Goal: Information Seeking & Learning: Find specific fact

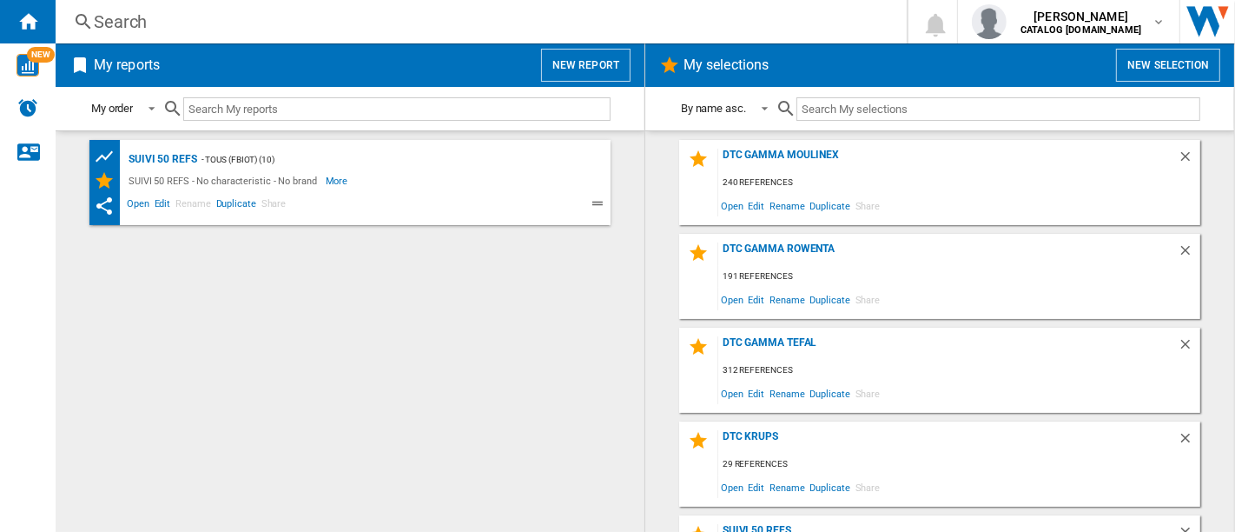
click at [758, 147] on div "DTC GAMMA MOULINEX 240 references Open Edit Rename Duplicate Share" at bounding box center [939, 182] width 521 height 85
click at [770, 152] on div "DTC GAMMA MOULINEX" at bounding box center [947, 160] width 459 height 23
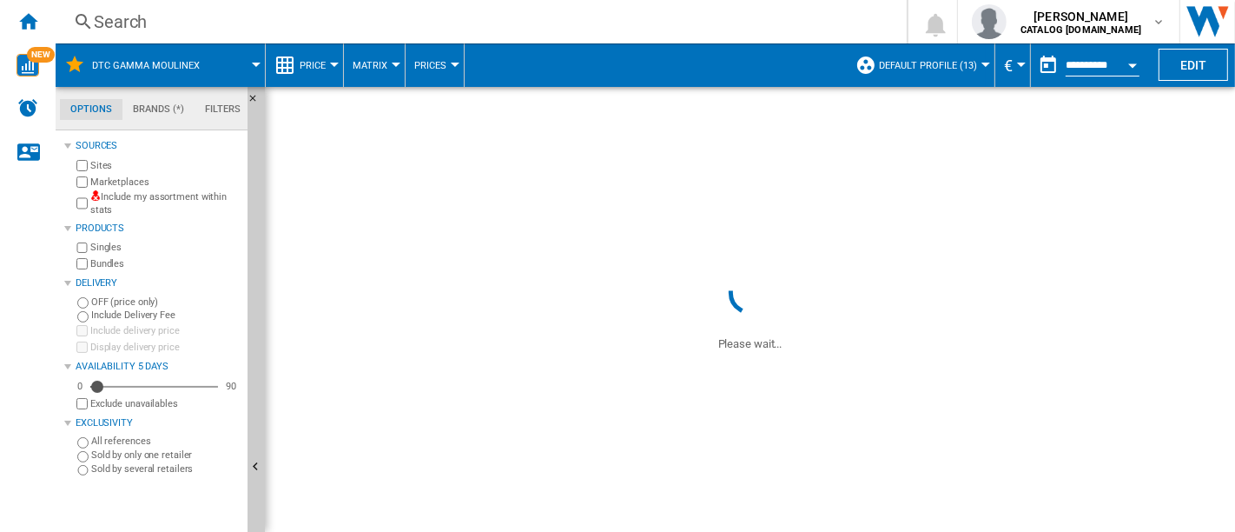
click at [957, 69] on span "Default profile (13)" at bounding box center [928, 65] width 98 height 11
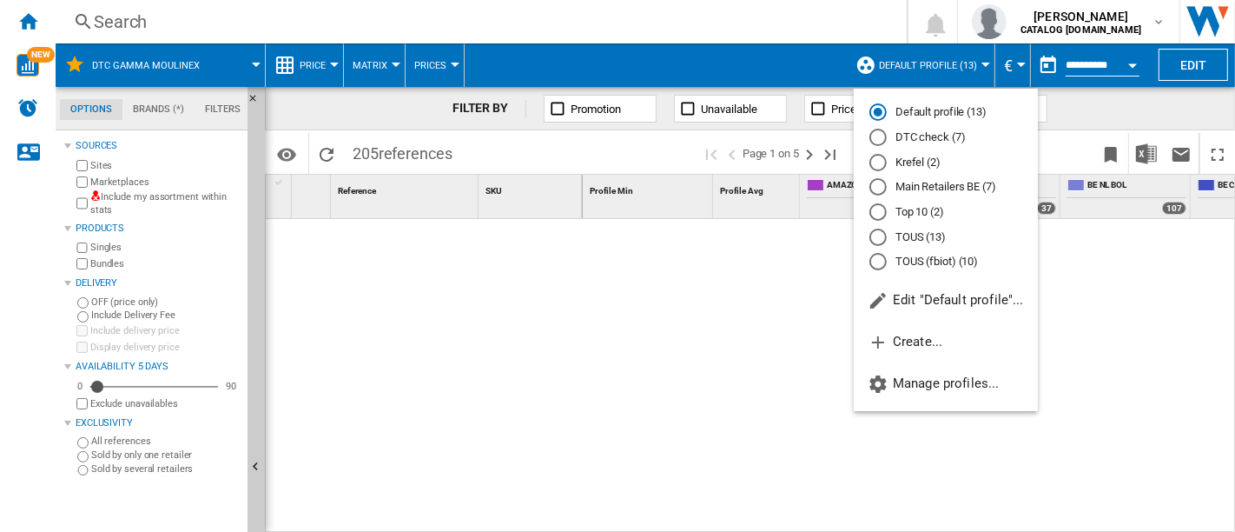
click at [926, 132] on md-radio-button "DTC check (7)" at bounding box center [945, 137] width 153 height 17
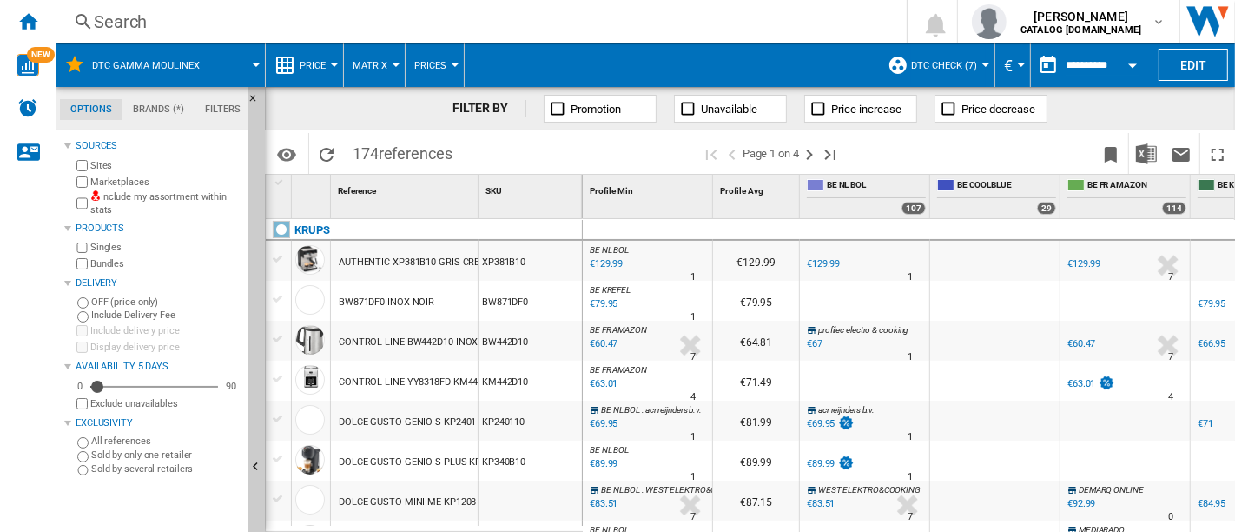
click at [135, 177] on label "Marketplaces" at bounding box center [165, 181] width 150 height 13
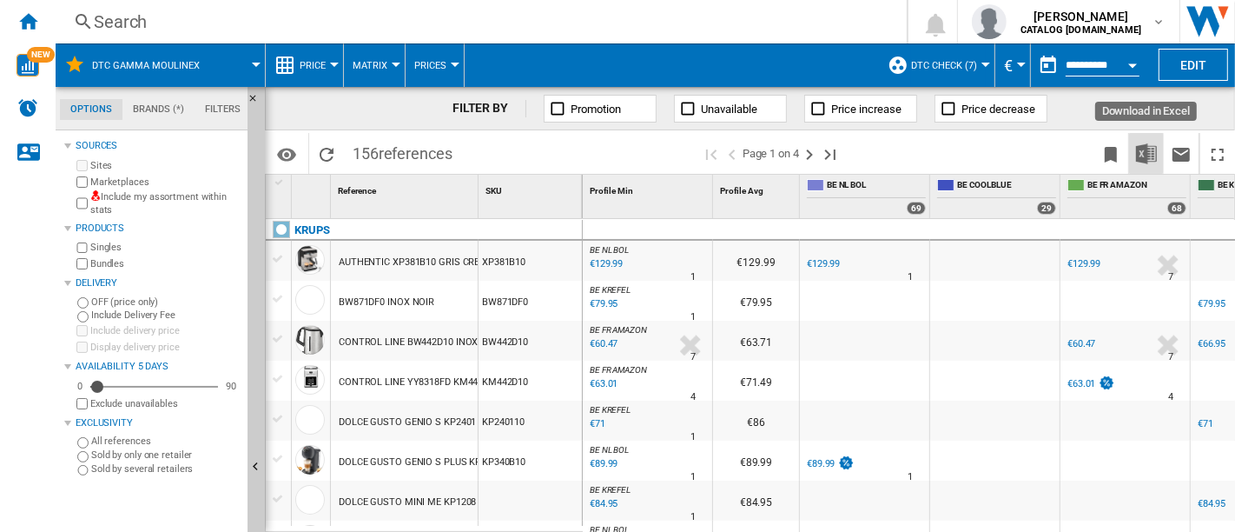
click at [1144, 165] on button "Download in Excel" at bounding box center [1146, 153] width 35 height 41
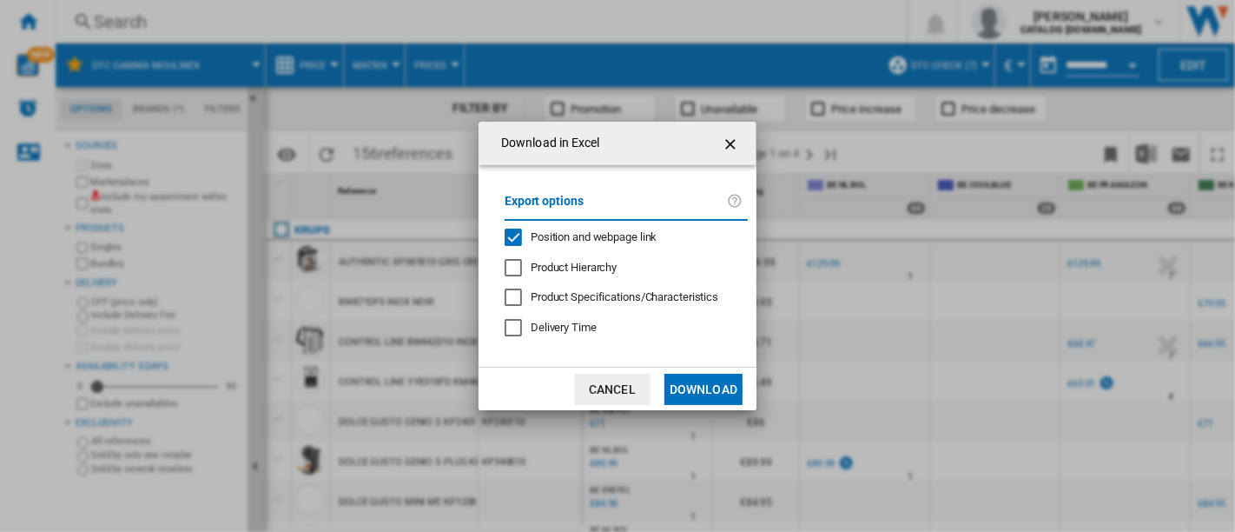
click at [571, 241] on span "Position and webpage link" at bounding box center [594, 236] width 127 height 13
click at [703, 376] on button "Download" at bounding box center [703, 388] width 78 height 31
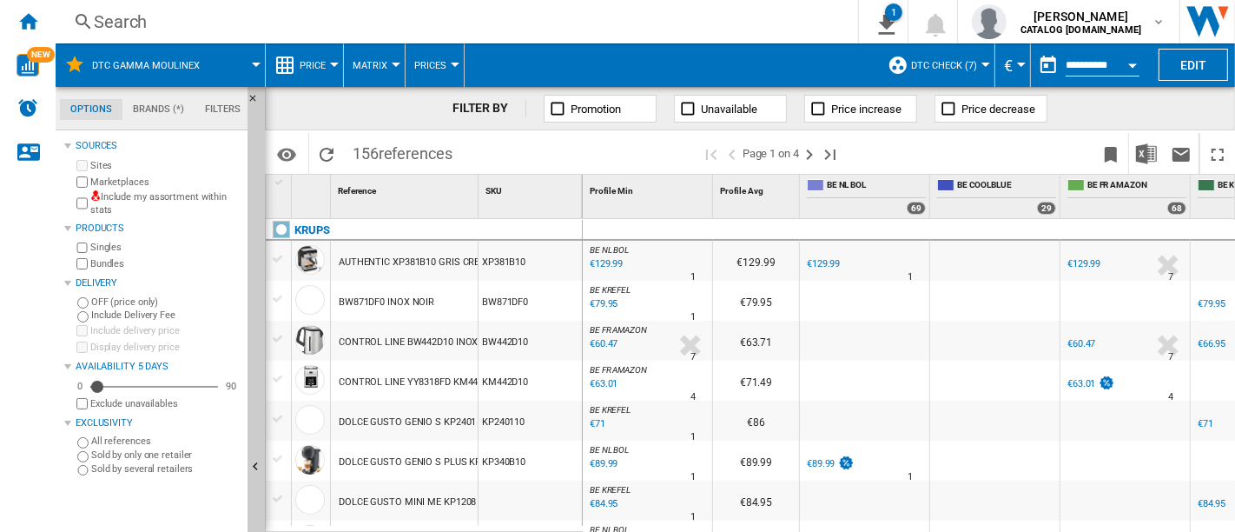
click at [187, 5] on div "Search Search 0 1 DTC GAMMA MOULINEX/No characteristic/No brand [Price Matrix] …" at bounding box center [645, 21] width 1179 height 43
click at [190, 10] on div "Search" at bounding box center [453, 22] width 719 height 24
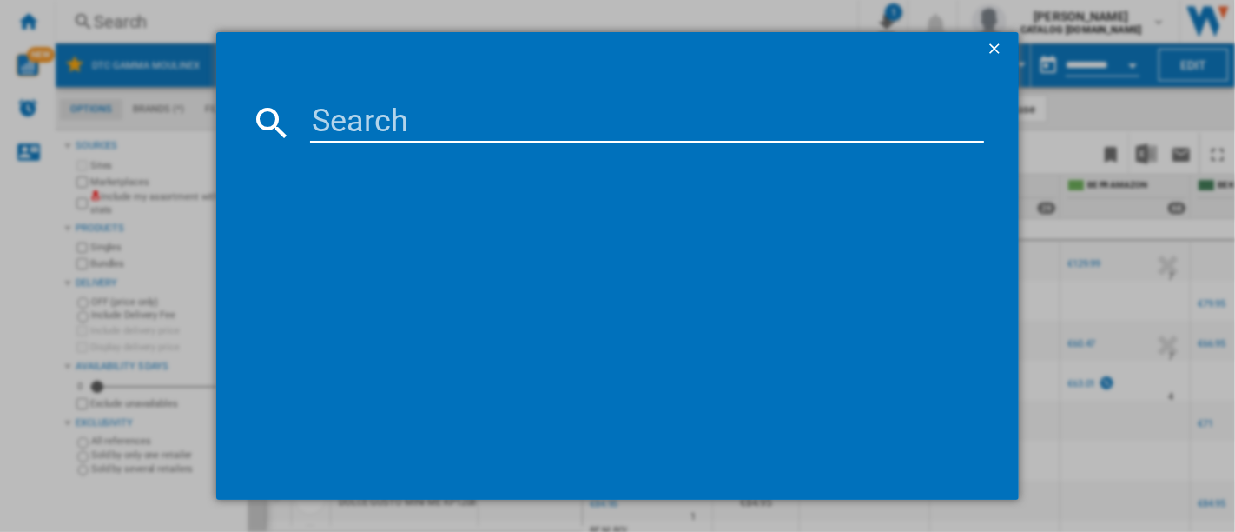
click at [421, 130] on input at bounding box center [647, 123] width 674 height 42
paste input "EZ9228F0"
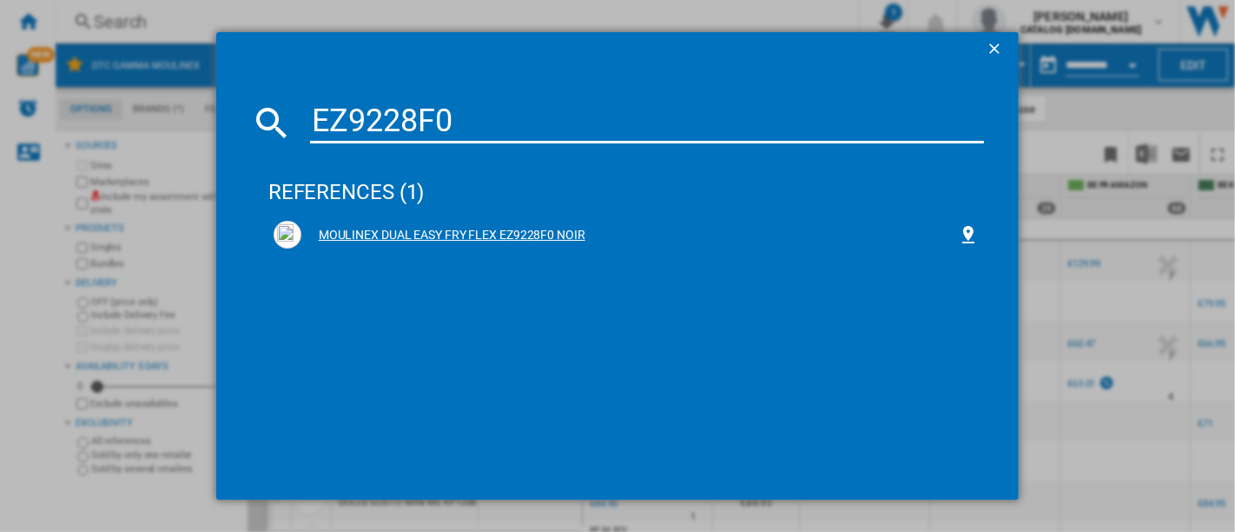
type input "EZ9228F0"
click at [382, 217] on div "MOULINEX DUAL EASY FRY FLEX EZ9228F0 NOIR" at bounding box center [626, 234] width 716 height 38
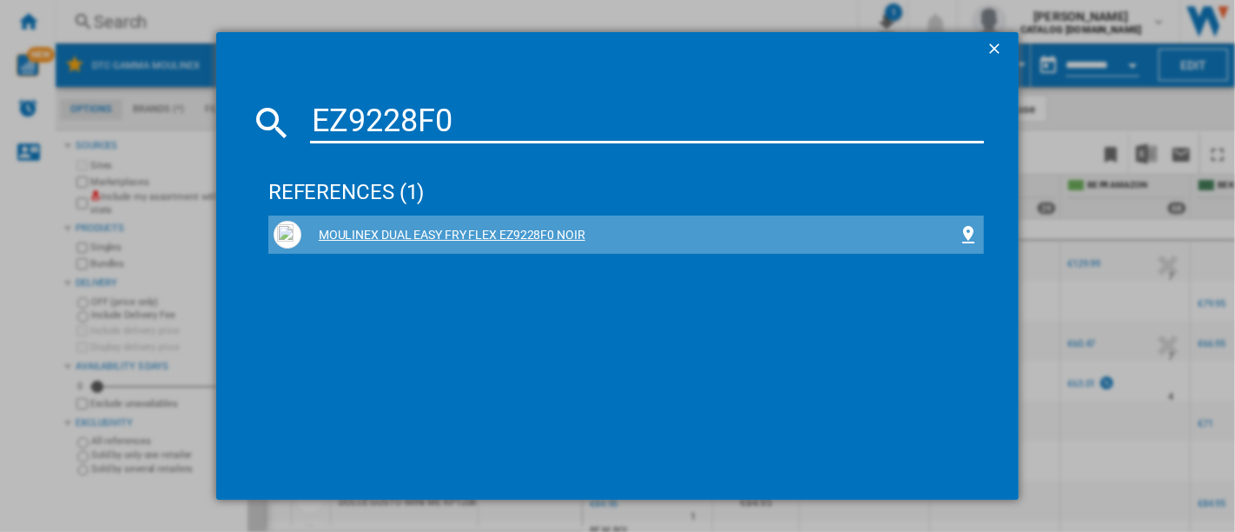
click at [386, 236] on div "MOULINEX DUAL EASY FRY FLEX EZ9228F0 NOIR" at bounding box center [629, 235] width 657 height 17
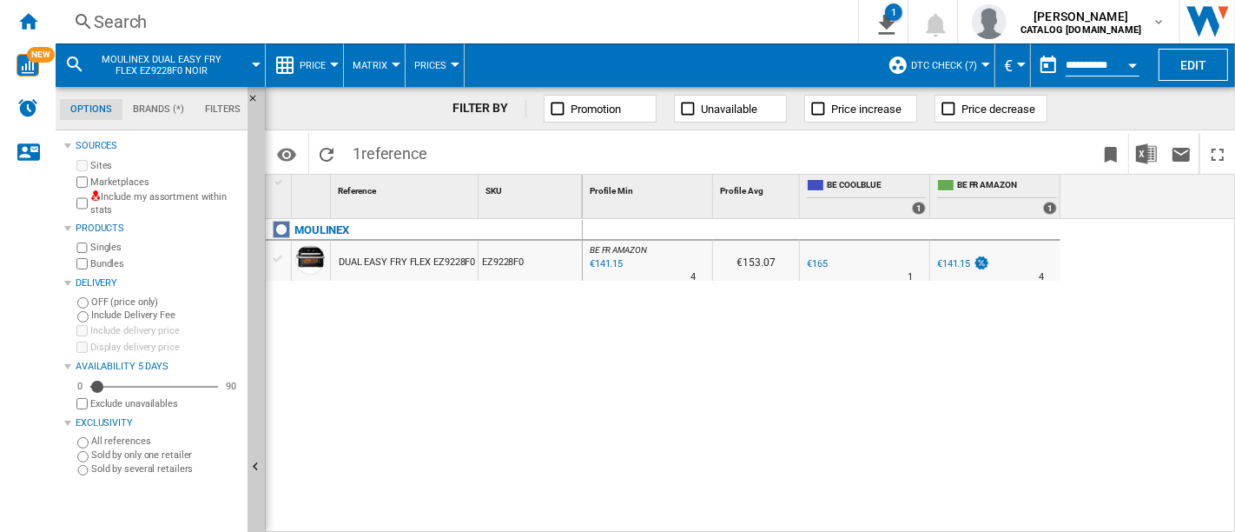
click at [215, 20] on div "Search" at bounding box center [453, 22] width 719 height 24
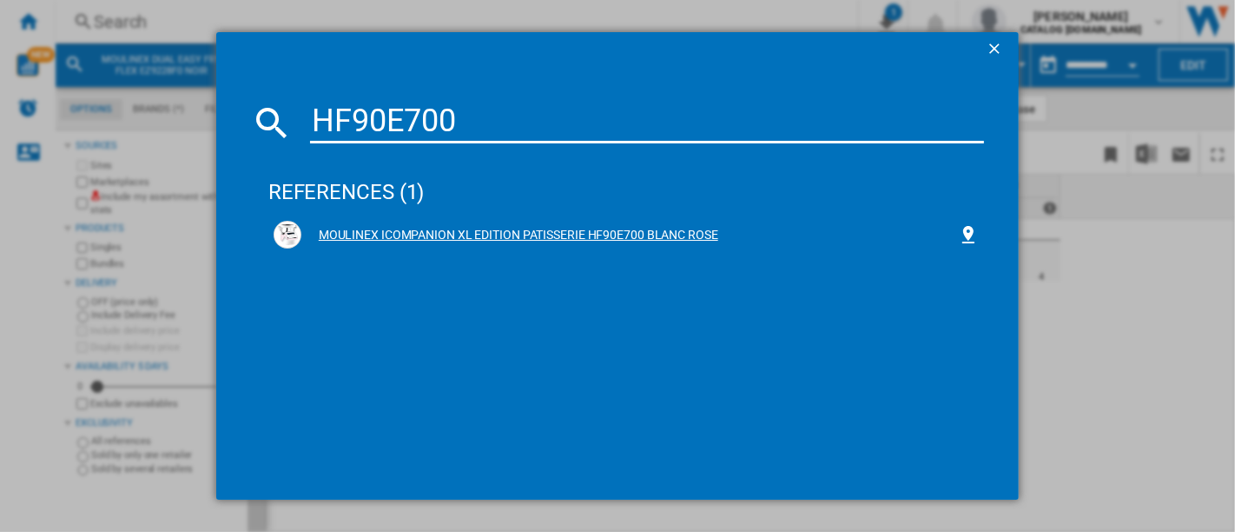
type input "HF90E700"
click at [436, 221] on div "MOULINEX ICOMPANION XL EDITION PATISSERIE HF90E700 BLANC ROSE" at bounding box center [626, 235] width 705 height 28
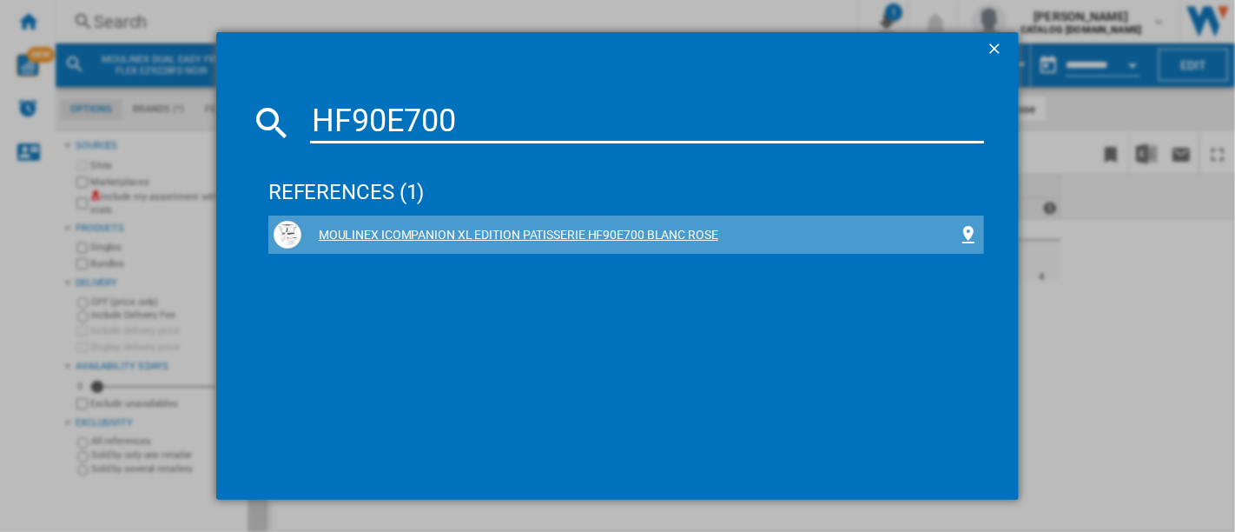
click at [459, 237] on div "MOULINEX ICOMPANION XL EDITION PATISSERIE HF90E700 BLANC ROSE" at bounding box center [629, 235] width 657 height 17
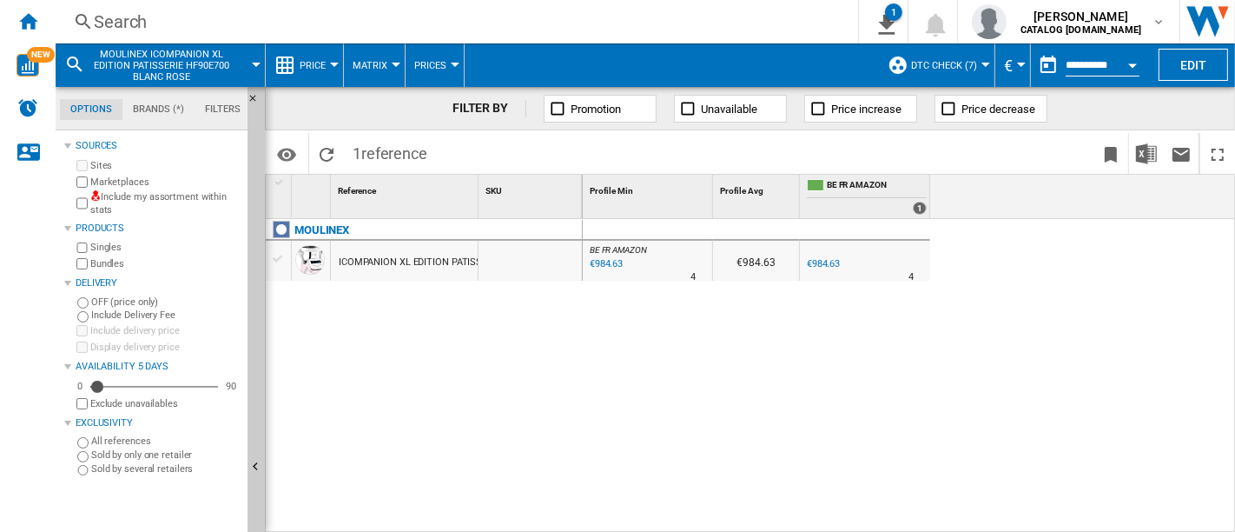
click at [444, 259] on div "ICOMPANION XL EDITION PATISSERIE HF90E700 BLANC ROSE" at bounding box center [472, 262] width 267 height 40
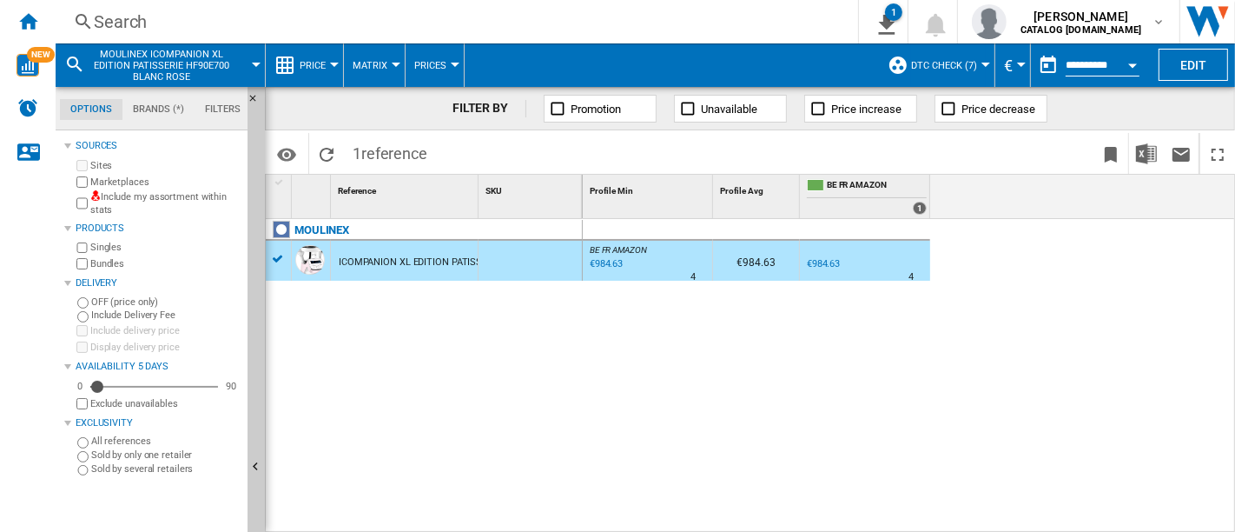
click at [428, 260] on div "ICOMPANION XL EDITION PATISSERIE HF90E700 BLANC ROSE" at bounding box center [472, 262] width 267 height 40
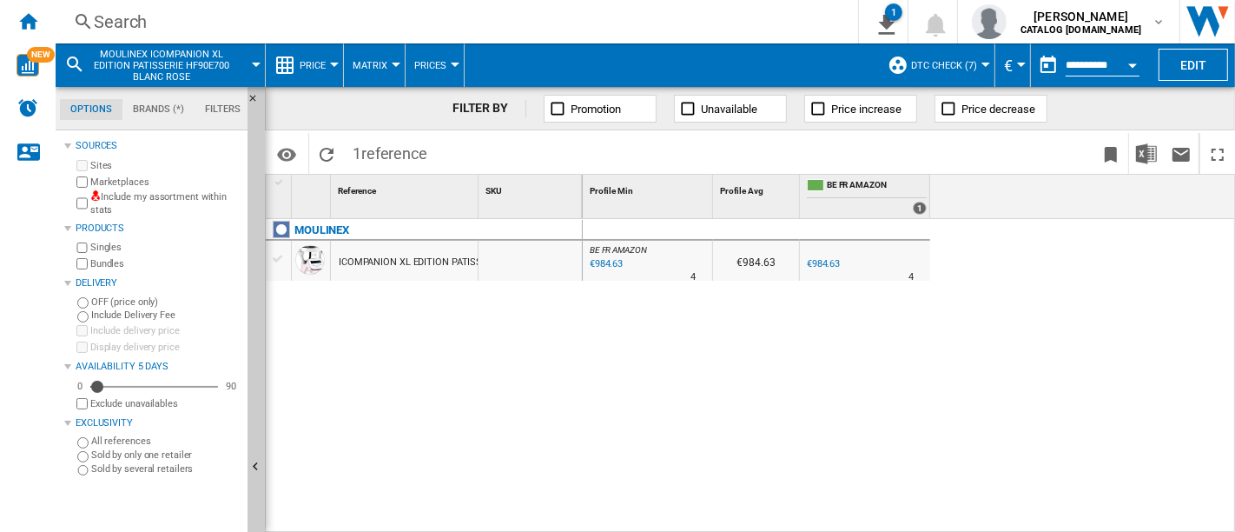
click at [428, 260] on div "ICOMPANION XL EDITION PATISSERIE HF90E700 BLANC ROSE" at bounding box center [472, 262] width 267 height 40
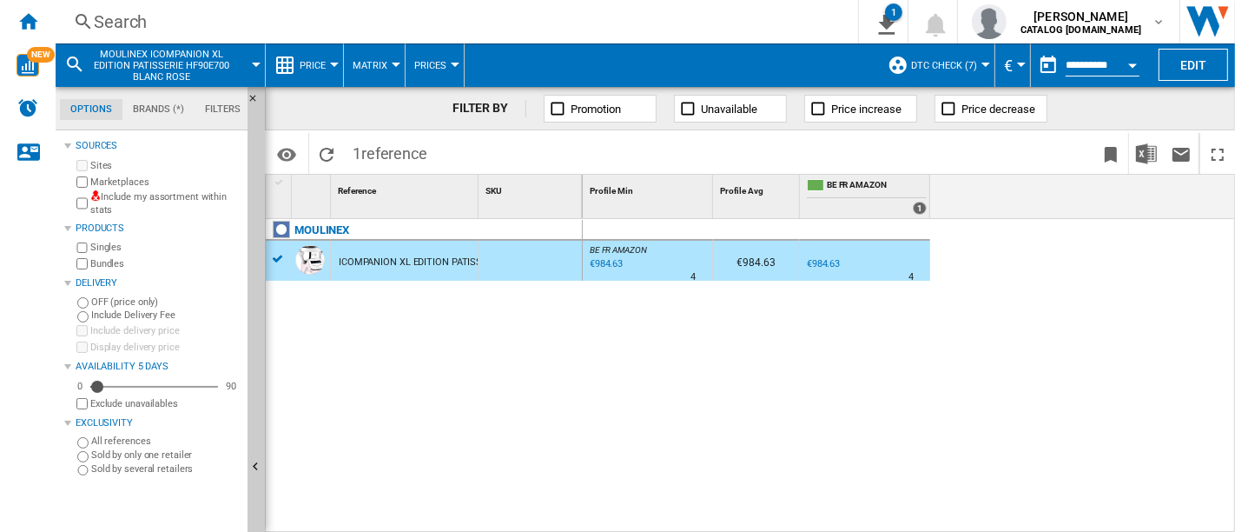
click at [174, 19] on div "Search" at bounding box center [453, 22] width 719 height 24
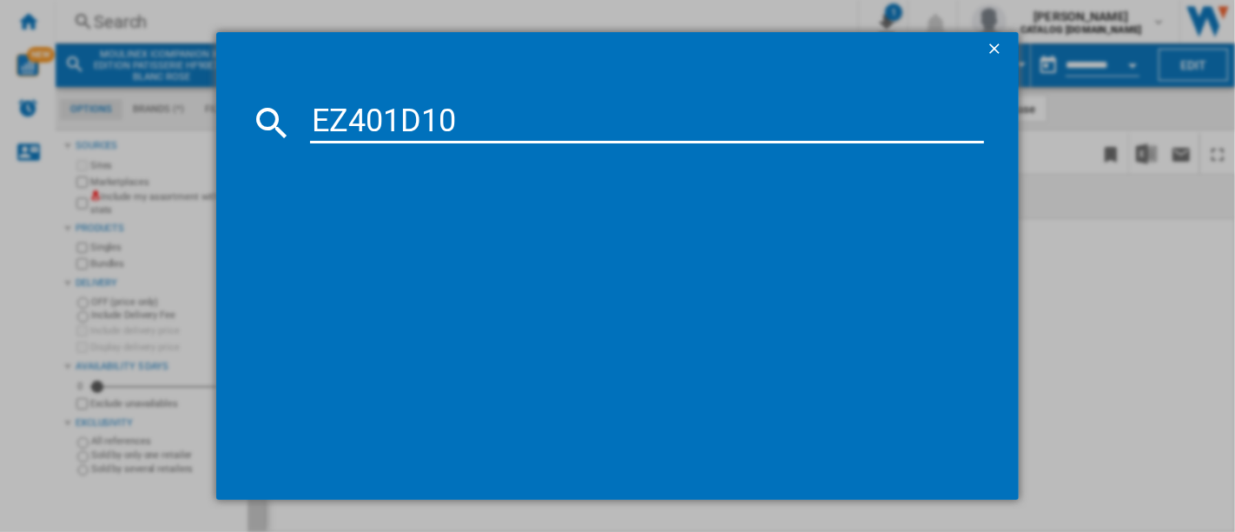
type input "EZ401D10"
